Goal: Transaction & Acquisition: Subscribe to service/newsletter

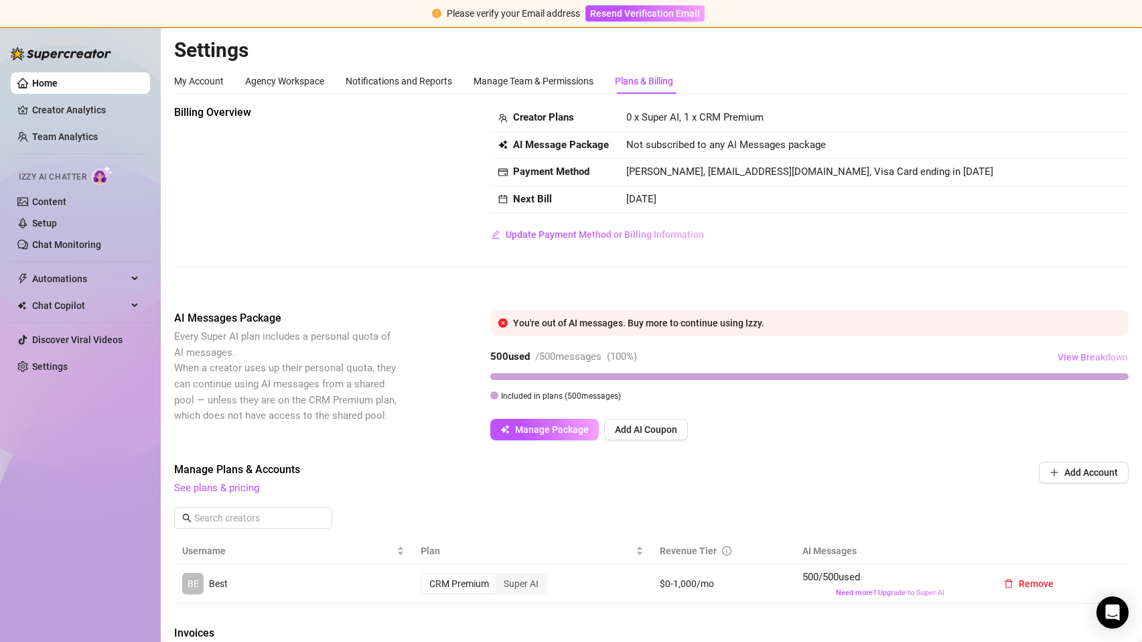
click at [1100, 354] on span "View Breakdown" at bounding box center [1093, 357] width 70 height 11
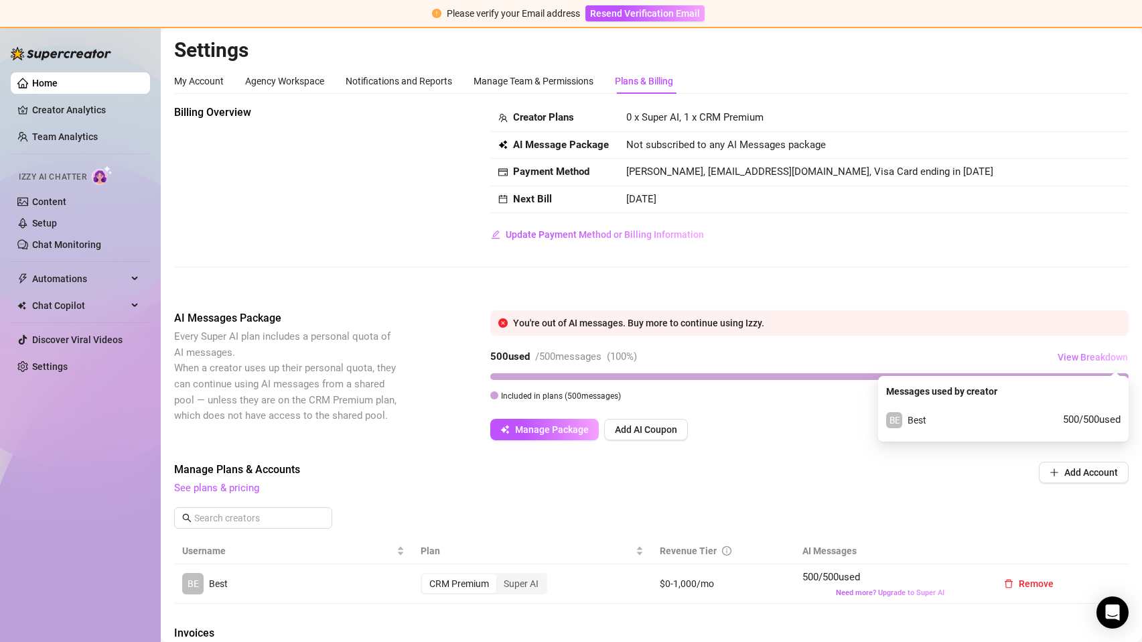
click at [1100, 354] on span "View Breakdown" at bounding box center [1093, 357] width 70 height 11
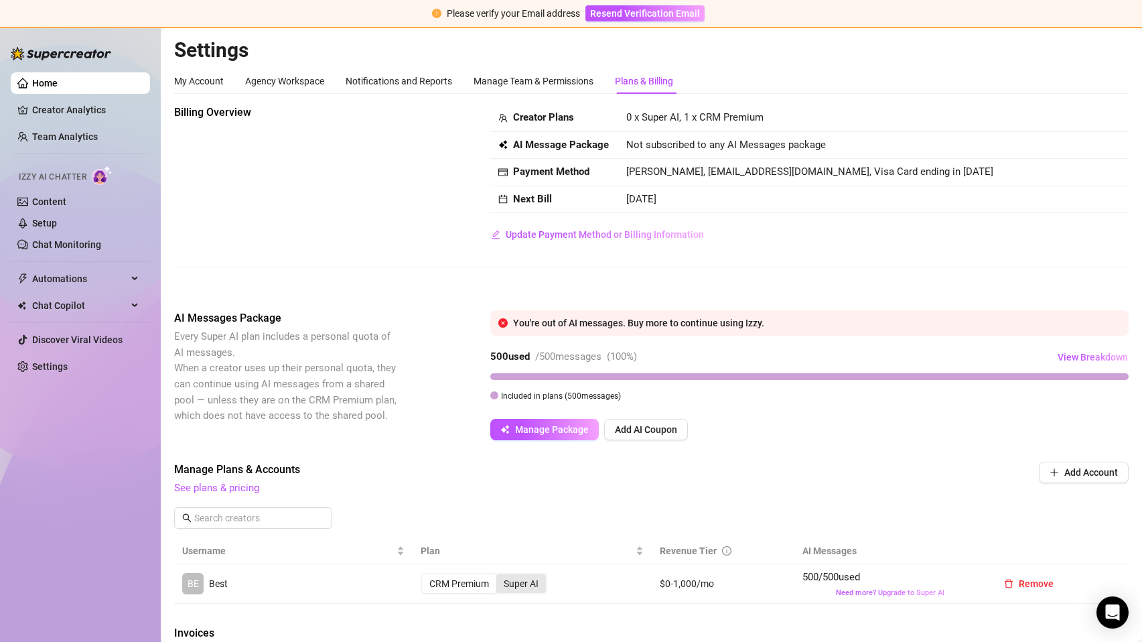
click at [516, 580] on div "Super AI" at bounding box center [521, 583] width 50 height 19
click at [500, 576] on input "Super AI" at bounding box center [500, 576] width 0 height 0
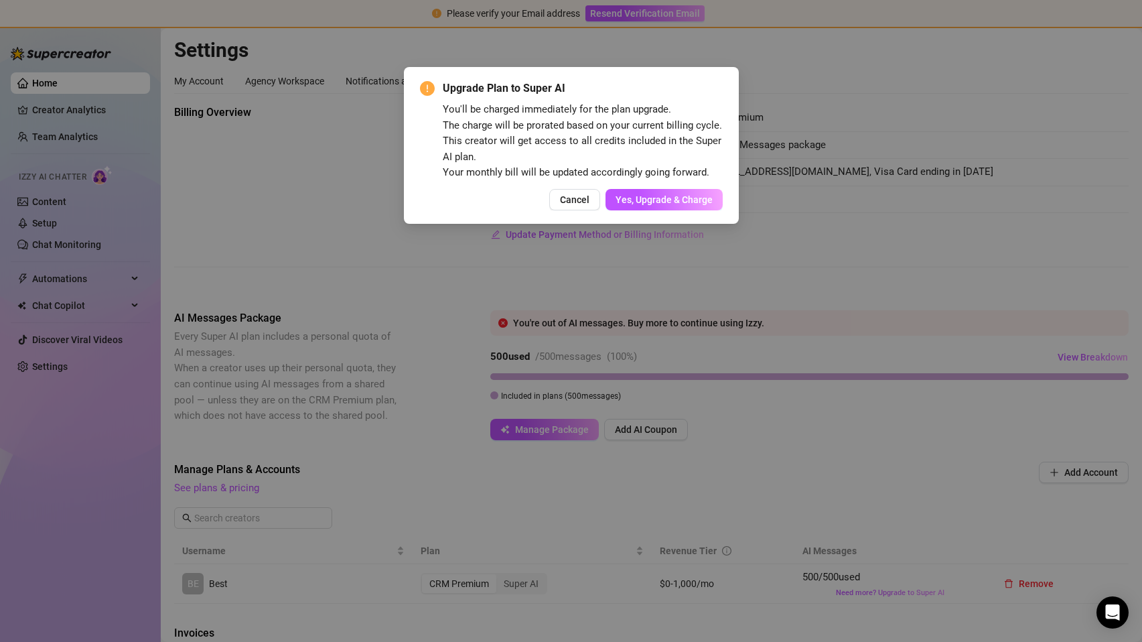
click at [703, 212] on div "Upgrade Plan to Super AI You'll be charged immediately for the plan upgrade. Th…" at bounding box center [571, 145] width 335 height 157
click at [700, 196] on span "Yes, Upgrade & Charge" at bounding box center [664, 199] width 97 height 11
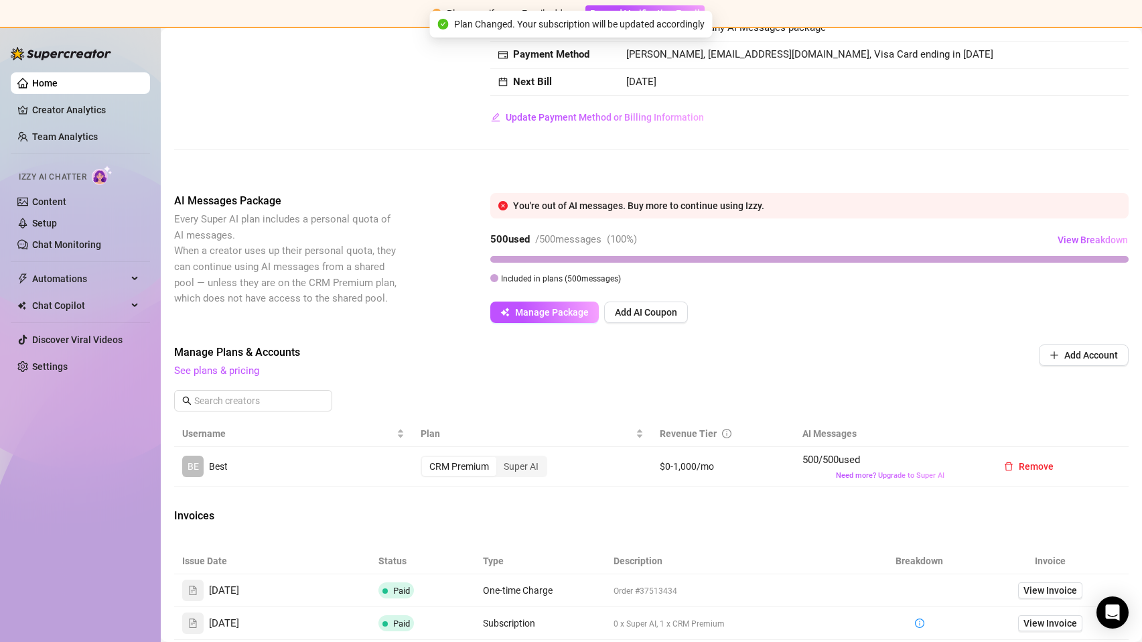
scroll to position [115, 0]
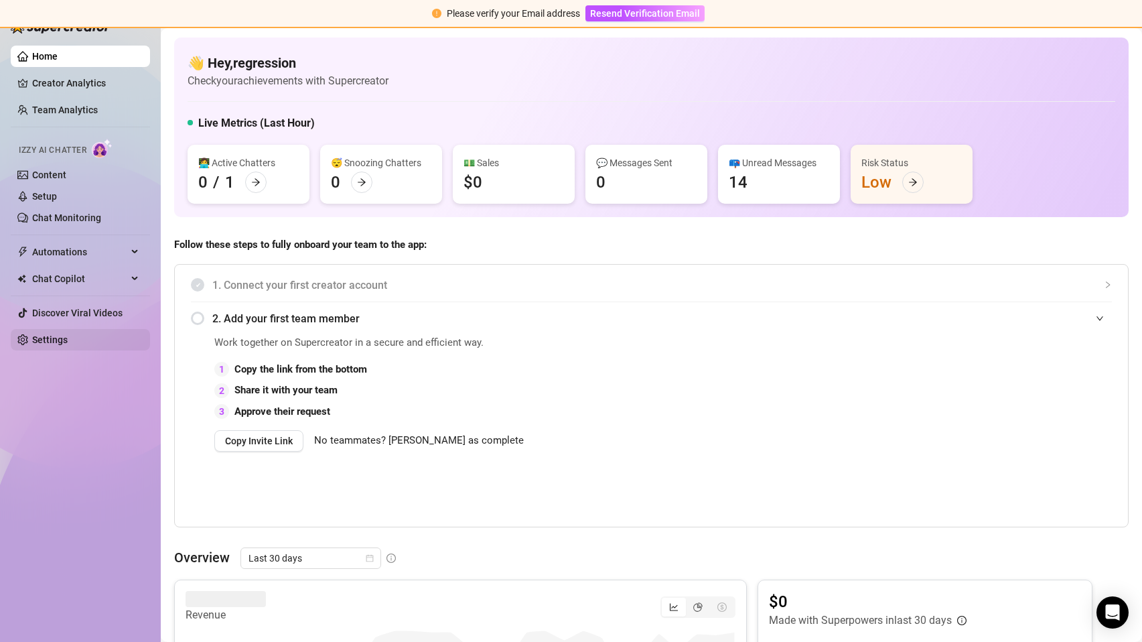
click at [68, 345] on link "Settings" at bounding box center [50, 339] width 36 height 11
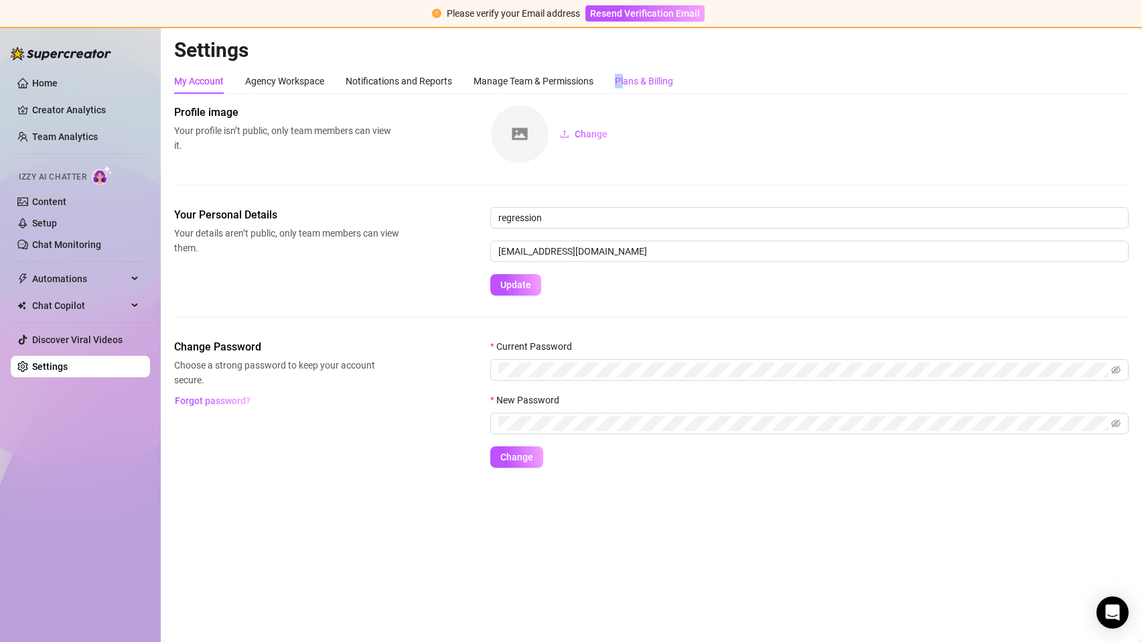
click at [626, 74] on div "Plans & Billing" at bounding box center [644, 81] width 58 height 15
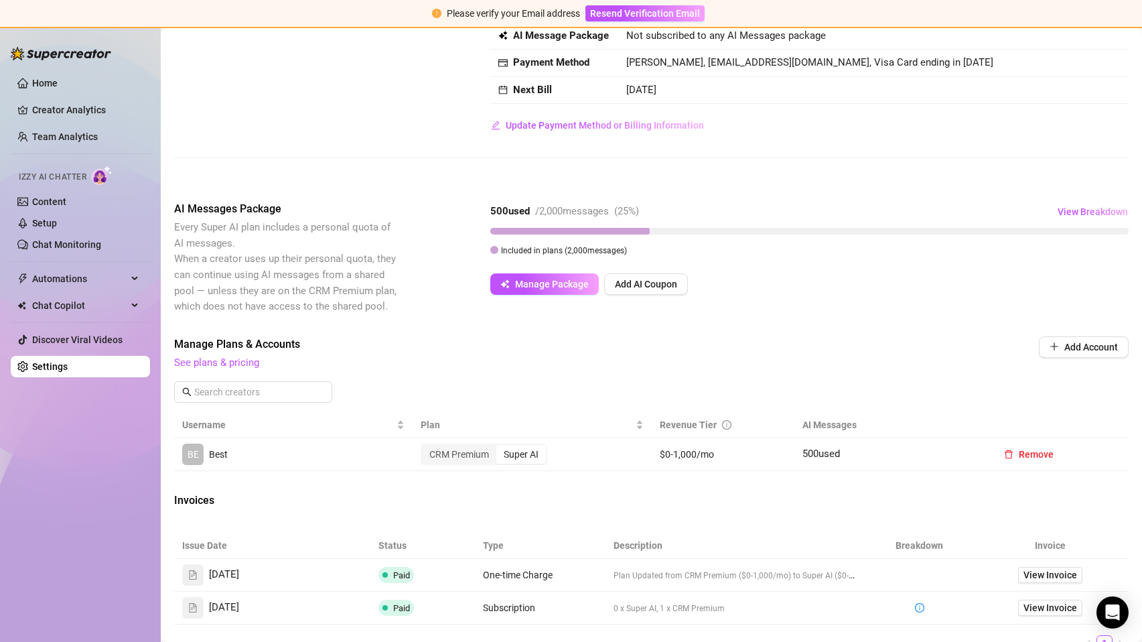
scroll to position [108, 0]
click at [1091, 208] on span "View Breakdown" at bounding box center [1093, 213] width 70 height 11
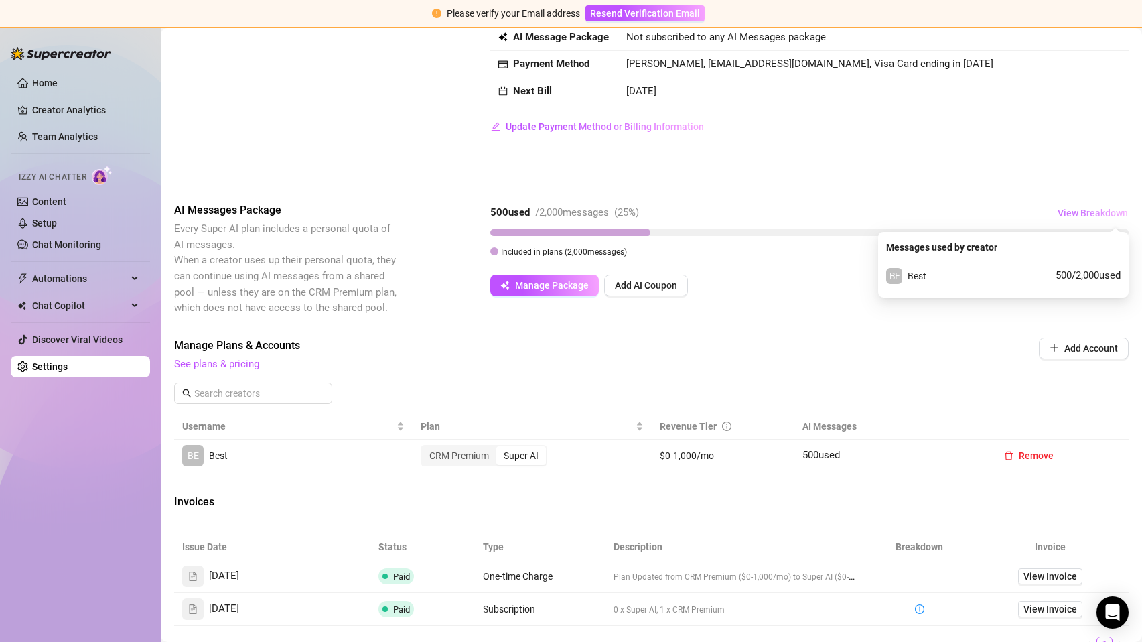
click at [1090, 208] on span "View Breakdown" at bounding box center [1093, 213] width 70 height 11
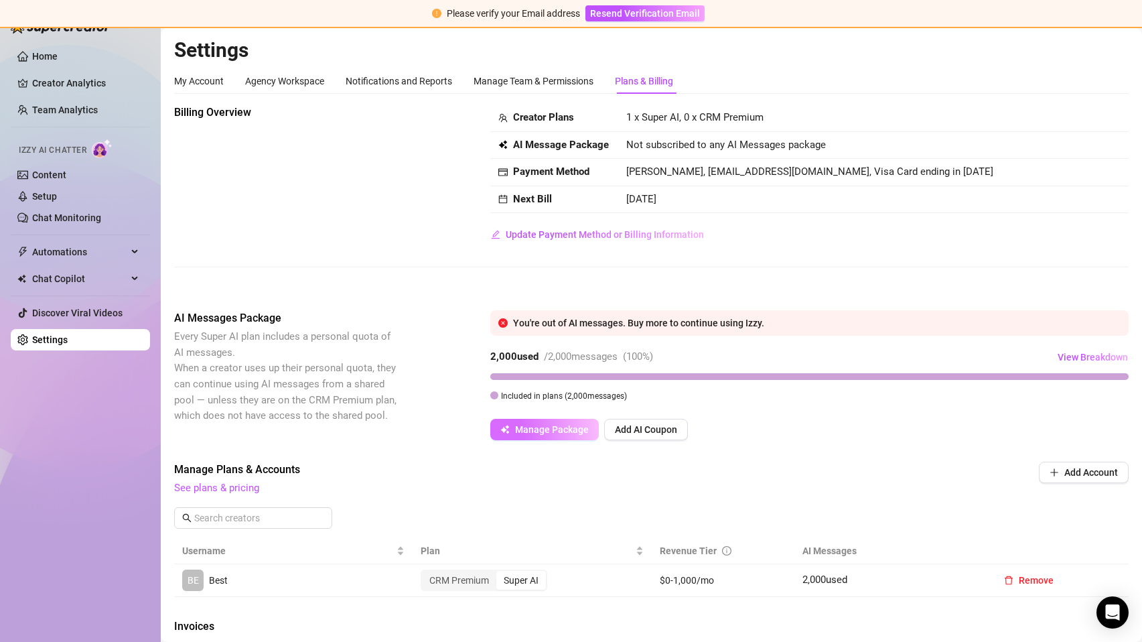
click at [525, 425] on span "Manage Package" at bounding box center [552, 429] width 74 height 11
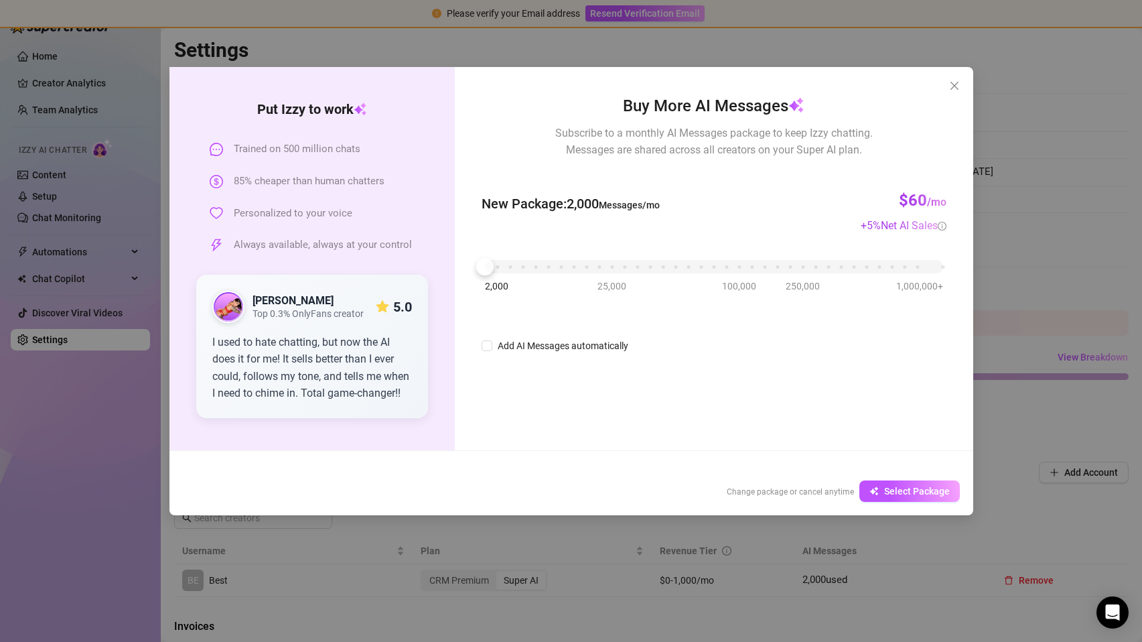
click at [512, 265] on div "2,000 25,000 100,000 250,000 1,000,000+" at bounding box center [714, 261] width 458 height 8
click at [938, 490] on span "Select Package" at bounding box center [917, 491] width 66 height 11
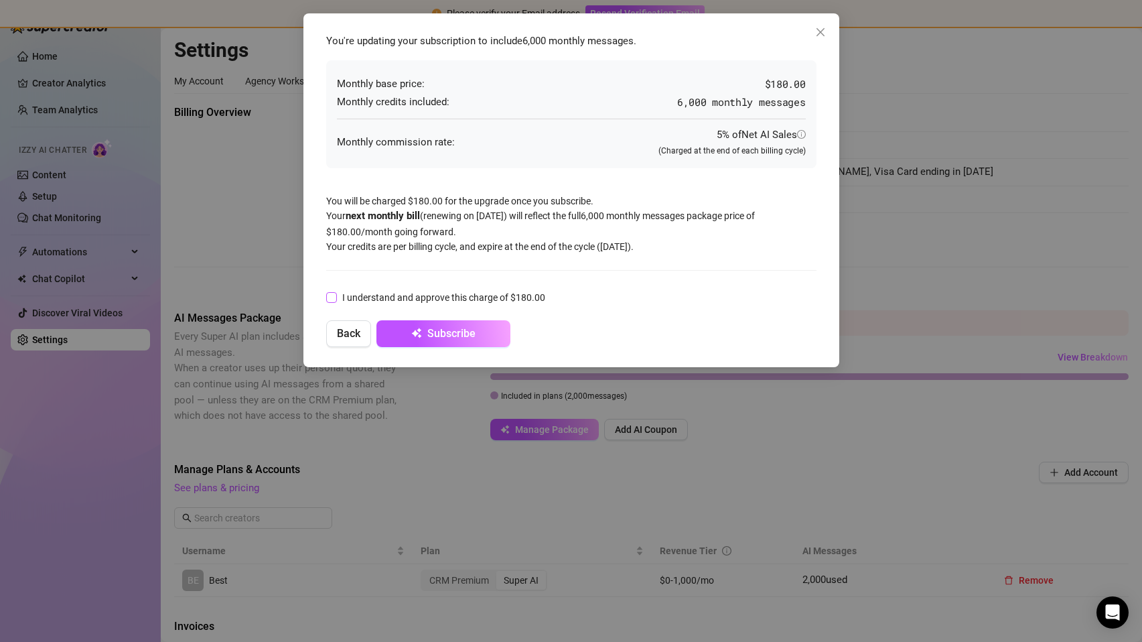
click at [344, 296] on span "I understand and approve this charge of $180.00" at bounding box center [444, 297] width 214 height 15
click at [336, 296] on input "I understand and approve this charge of $180.00" at bounding box center [330, 296] width 9 height 9
checkbox input "true"
click at [429, 320] on form "I understand and approve this charge of $180.00 Back Subscribe" at bounding box center [571, 317] width 490 height 60
click at [451, 333] on span "Subscribe" at bounding box center [451, 333] width 48 height 13
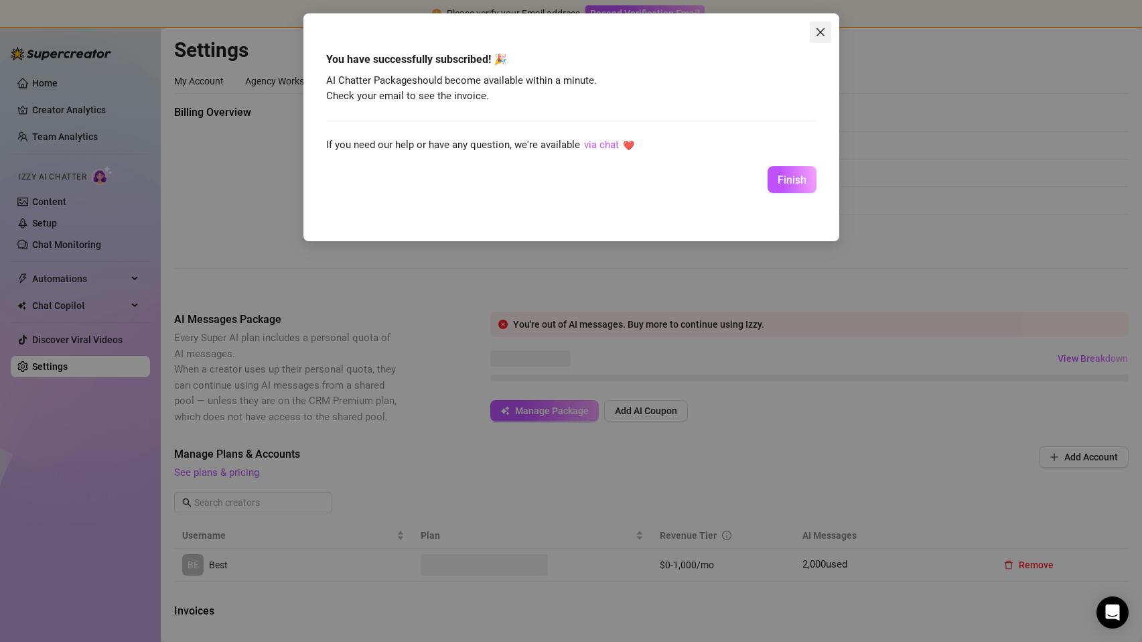
click at [824, 31] on icon "close" at bounding box center [820, 32] width 11 height 11
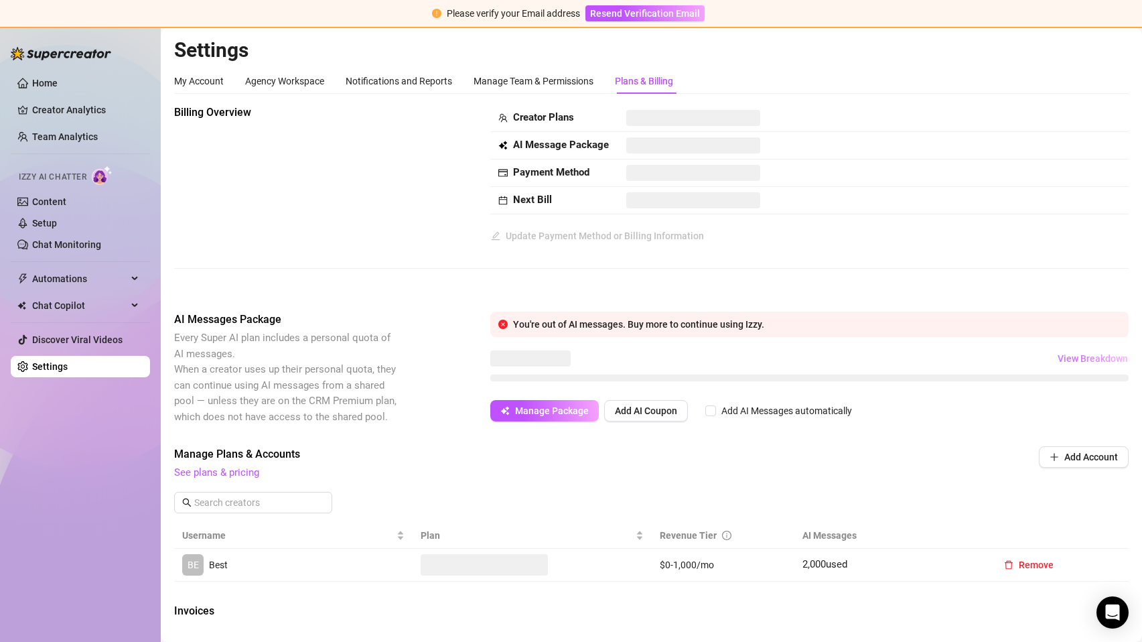
click at [1091, 363] on button "View Breakdown" at bounding box center [1093, 358] width 72 height 21
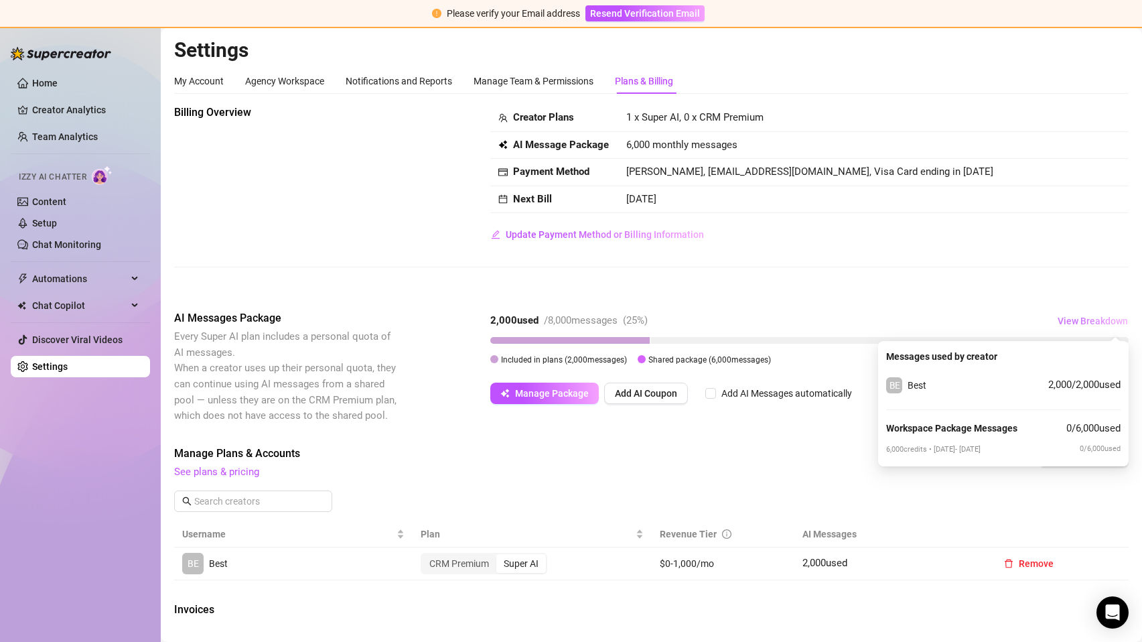
click at [1090, 322] on span "View Breakdown" at bounding box center [1093, 321] width 70 height 11
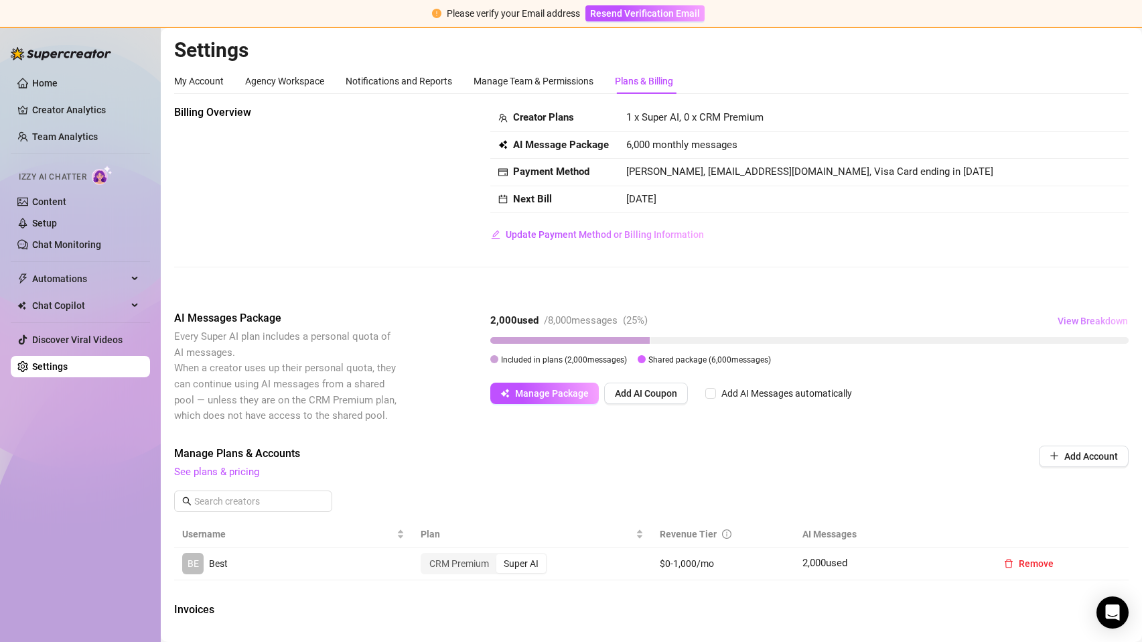
click at [1090, 322] on span "View Breakdown" at bounding box center [1093, 321] width 70 height 11
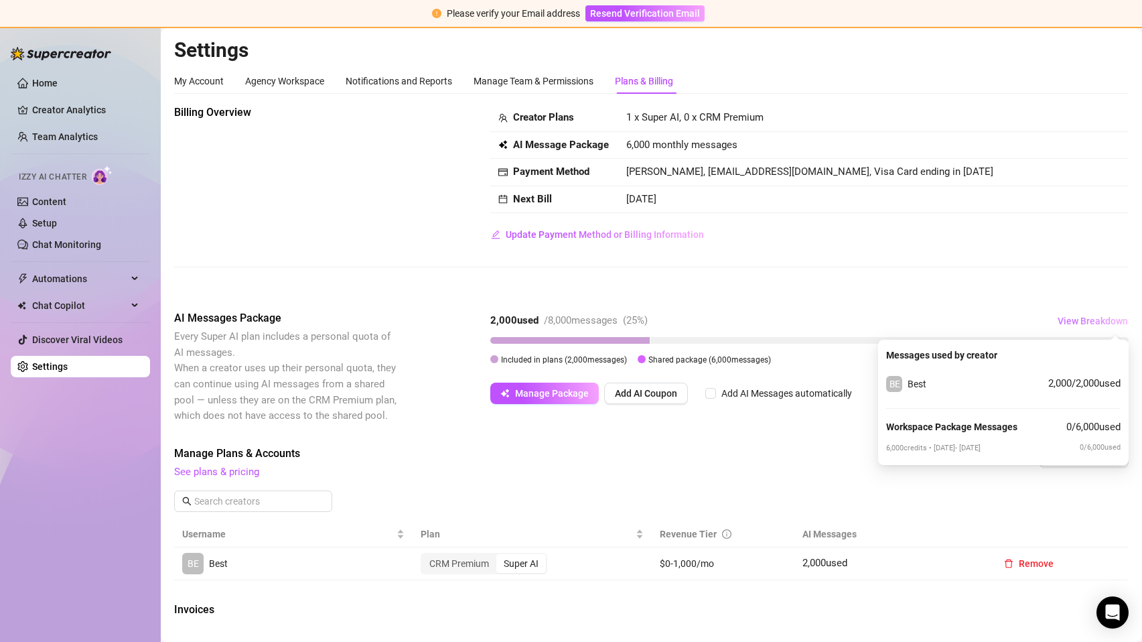
click at [1091, 323] on span "View Breakdown" at bounding box center [1093, 321] width 70 height 11
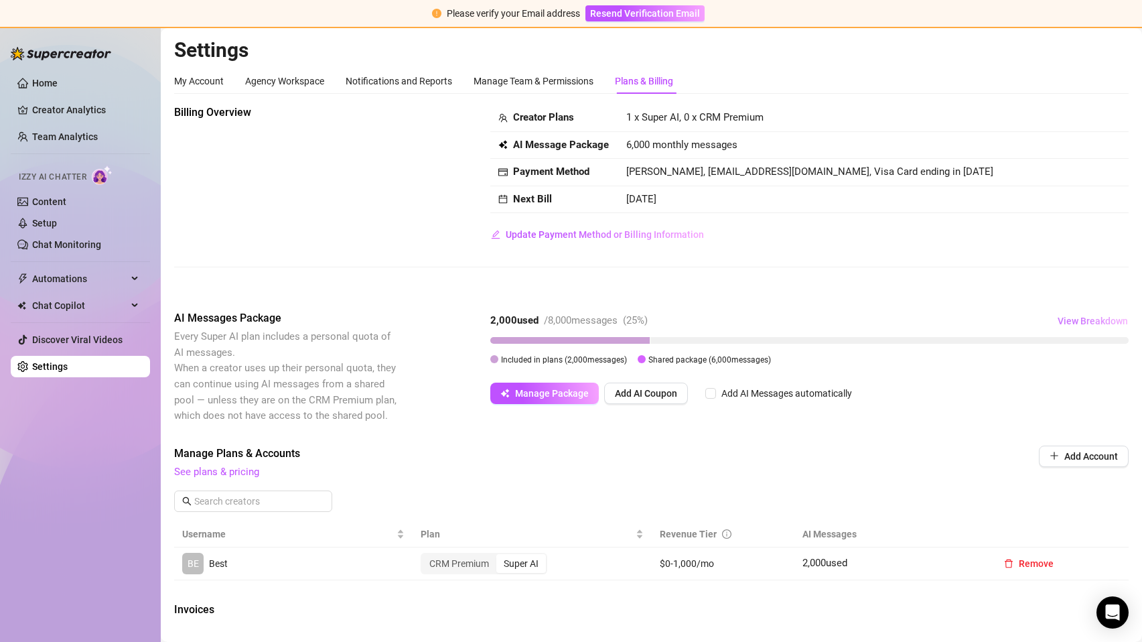
click at [1065, 314] on button "View Breakdown" at bounding box center [1093, 320] width 72 height 21
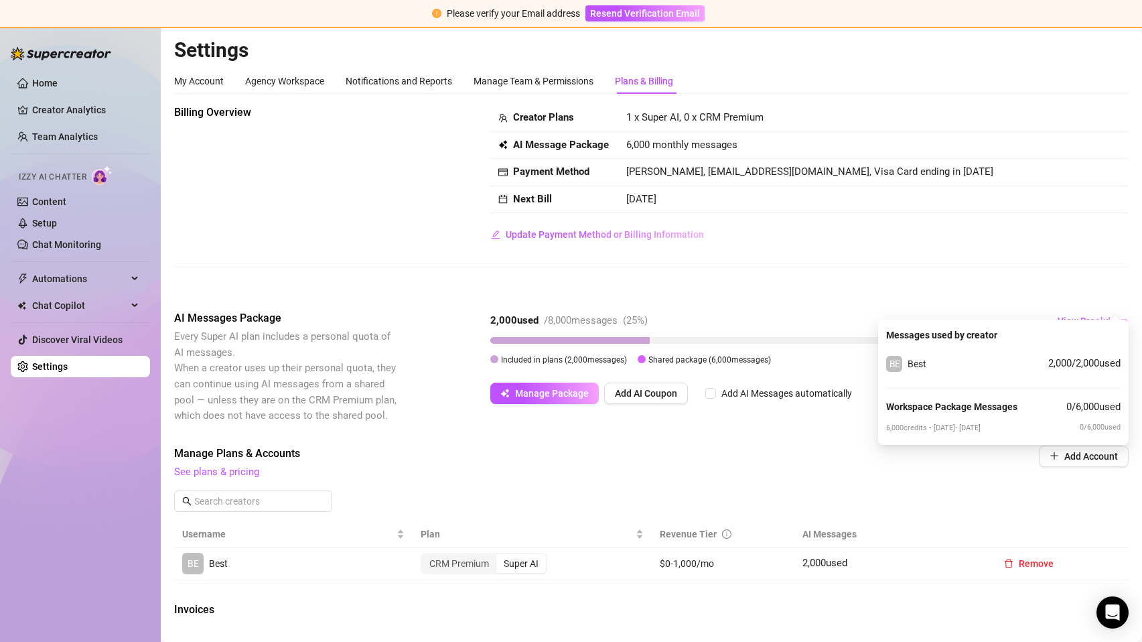
scroll to position [184, 0]
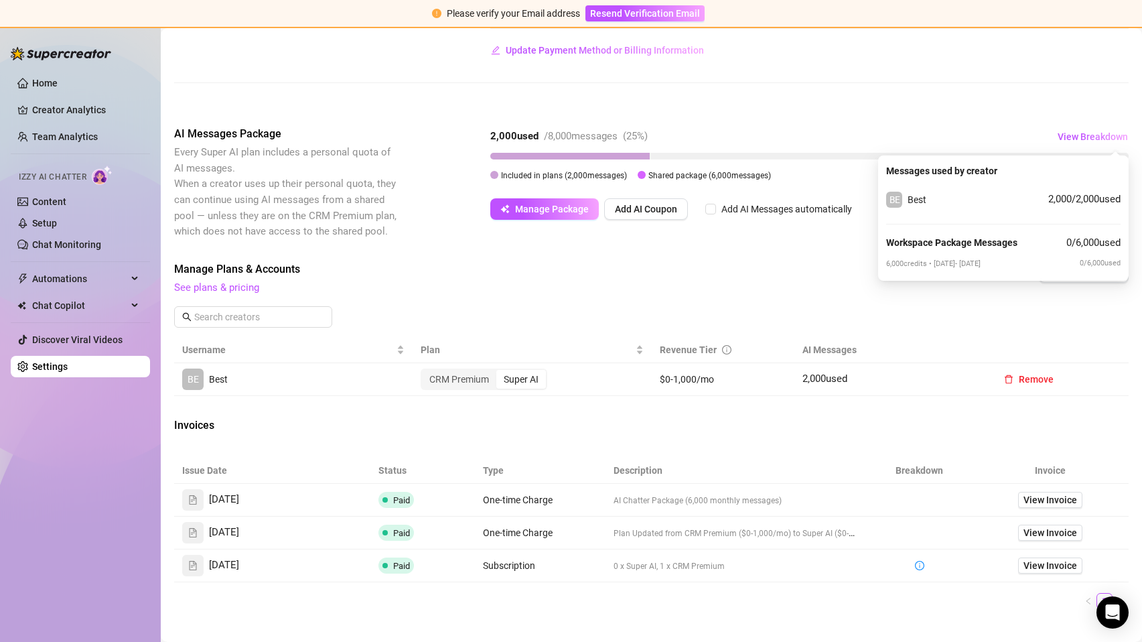
click at [682, 464] on th "Description" at bounding box center [736, 471] width 261 height 26
click at [1047, 502] on span "View Invoice" at bounding box center [1051, 499] width 54 height 15
